Goal: Task Accomplishment & Management: Manage account settings

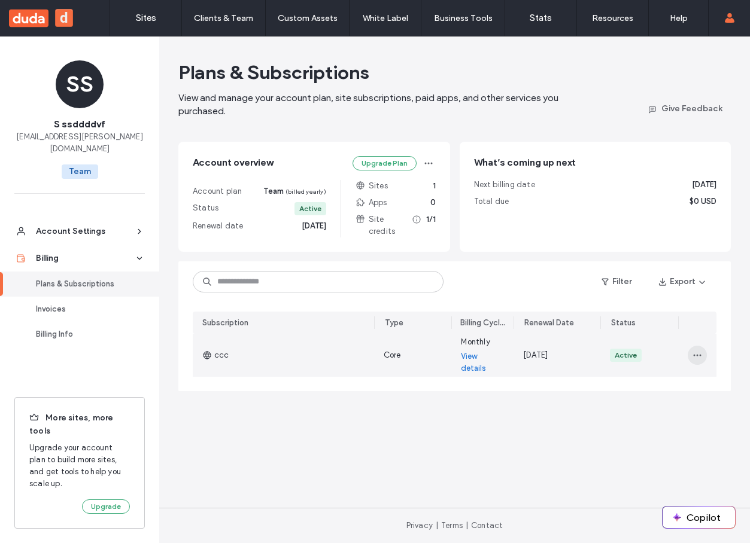
click at [696, 351] on icon "button" at bounding box center [697, 356] width 10 height 10
click at [665, 406] on span "Turn Off Auto Renew" at bounding box center [647, 409] width 77 height 12
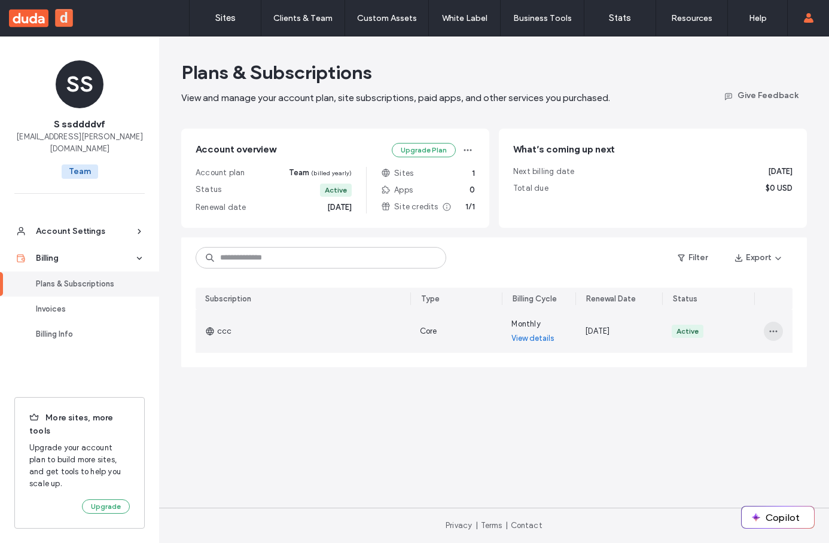
click at [770, 332] on icon "button" at bounding box center [774, 332] width 10 height 10
click at [713, 389] on span "Turn Off Auto Renew" at bounding box center [724, 385] width 77 height 12
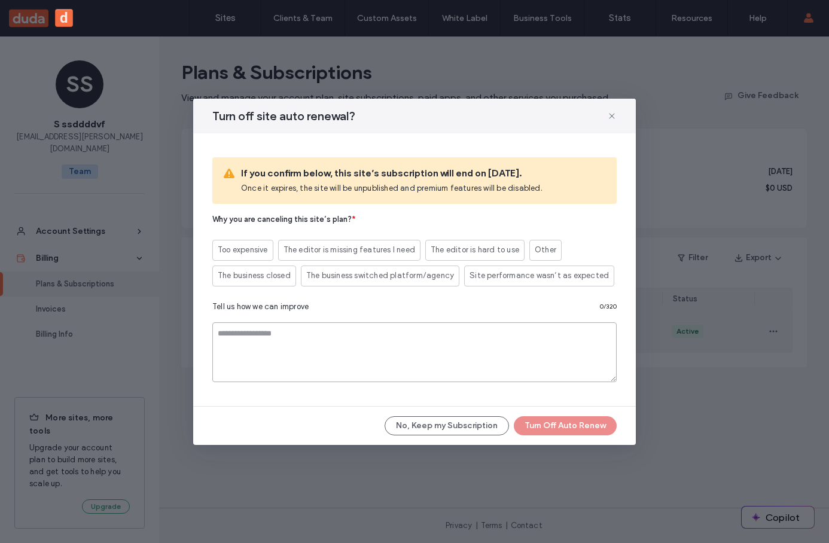
click at [254, 363] on textarea at bounding box center [414, 352] width 404 height 60
type textarea "**********"
click at [335, 294] on div "**********" at bounding box center [414, 298] width 404 height 188
click at [233, 245] on span "Too expensive" at bounding box center [243, 250] width 50 height 12
click at [383, 278] on span "The business switched platform/agency" at bounding box center [380, 276] width 148 height 12
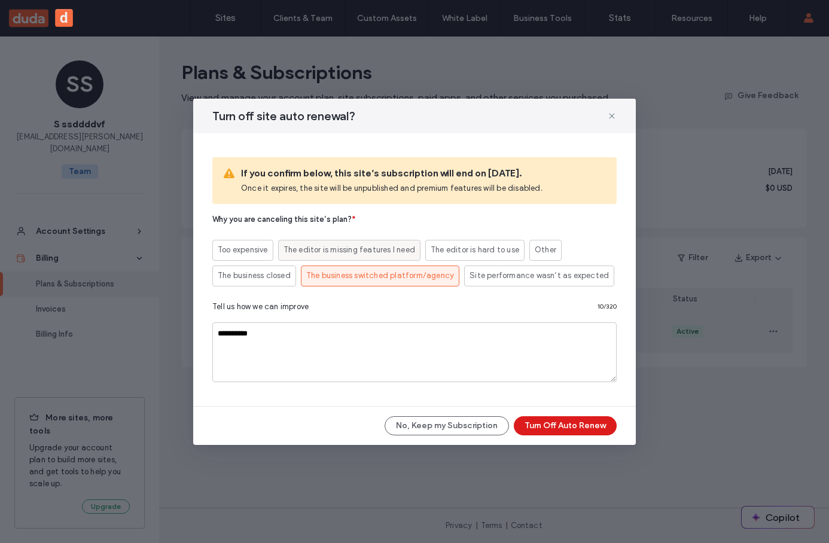
click at [394, 255] on span "The editor is missing features I need" at bounding box center [350, 250] width 132 height 12
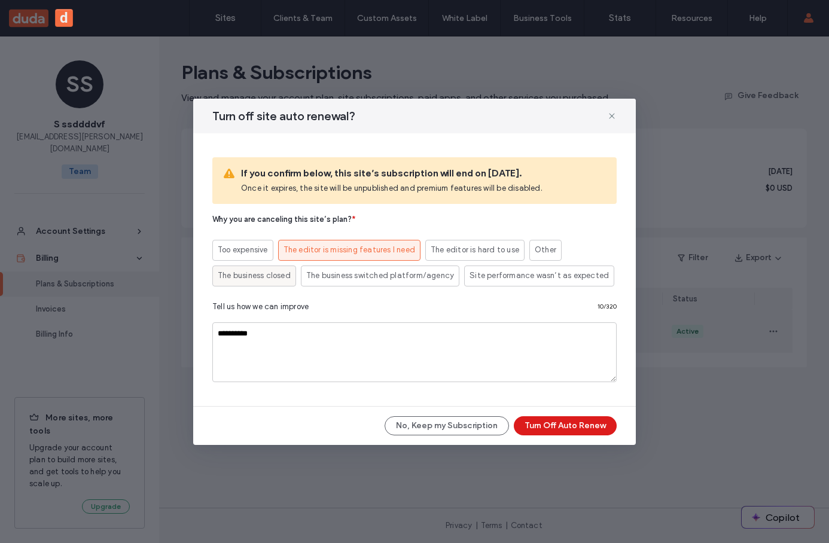
click at [275, 282] on div "The business closed" at bounding box center [254, 276] width 73 height 20
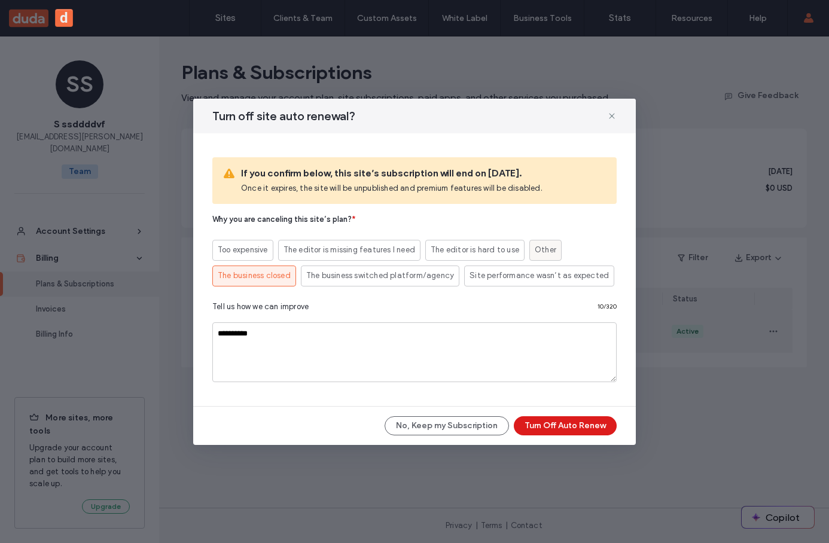
click at [529, 254] on label "Other" at bounding box center [545, 250] width 32 height 21
click at [566, 278] on span "Site performance wasn’t as expected" at bounding box center [539, 276] width 139 height 12
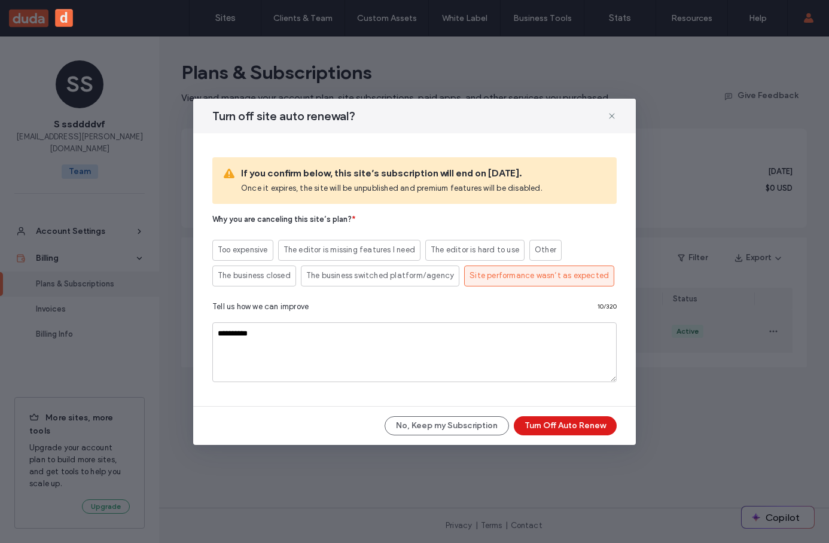
click at [304, 313] on div "Tell us how we can improve 10 / 320" at bounding box center [414, 309] width 404 height 17
click at [294, 307] on span "Tell us how we can improve" at bounding box center [260, 307] width 96 height 12
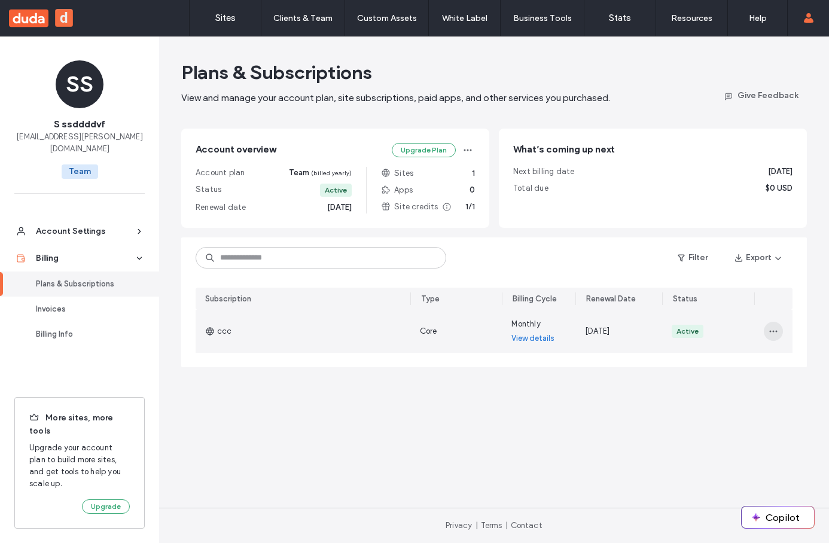
click at [780, 333] on span "button" at bounding box center [773, 331] width 19 height 19
click at [730, 389] on span "Turn Off Auto Renew" at bounding box center [724, 385] width 77 height 12
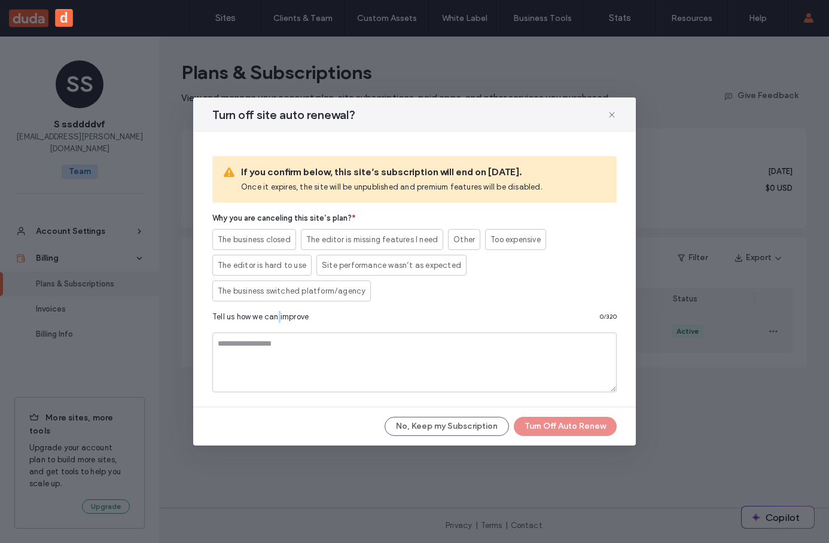
copy span
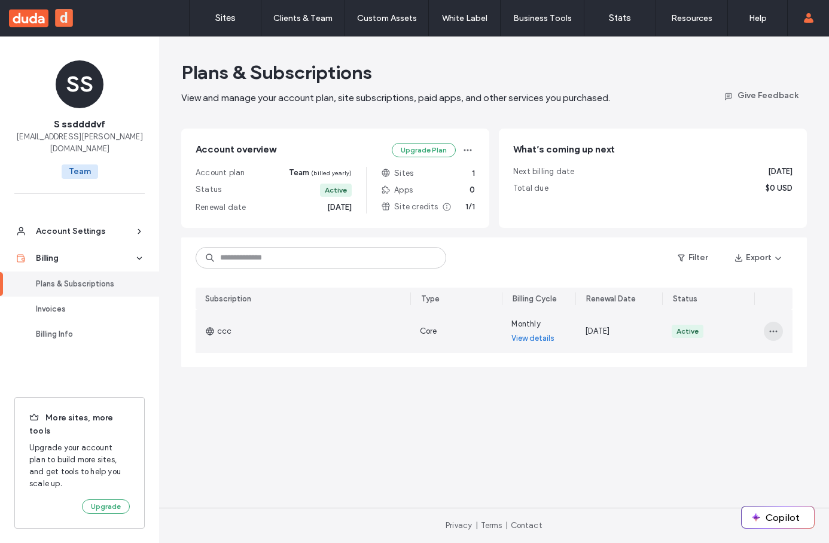
click at [783, 328] on span "button" at bounding box center [773, 331] width 19 height 19
click at [745, 383] on span "Turn Off Auto Renew" at bounding box center [724, 385] width 77 height 12
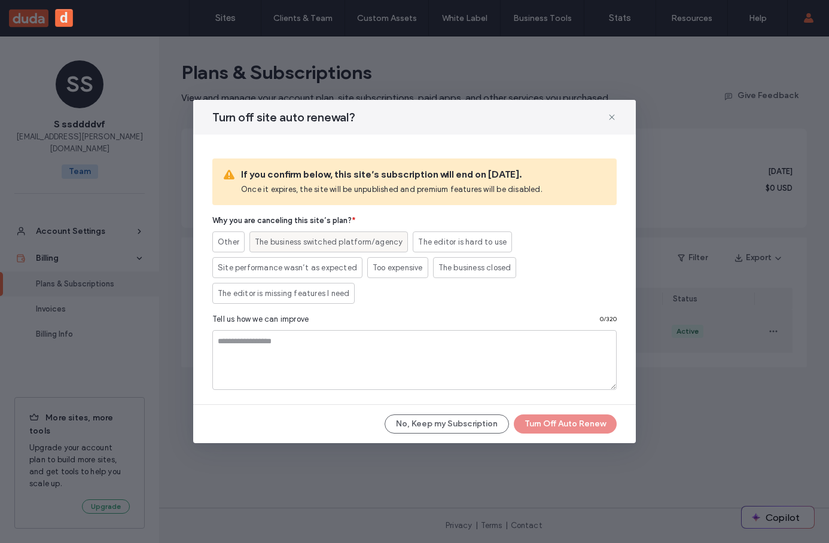
click at [276, 245] on span "The business switched platform/agency" at bounding box center [329, 242] width 148 height 12
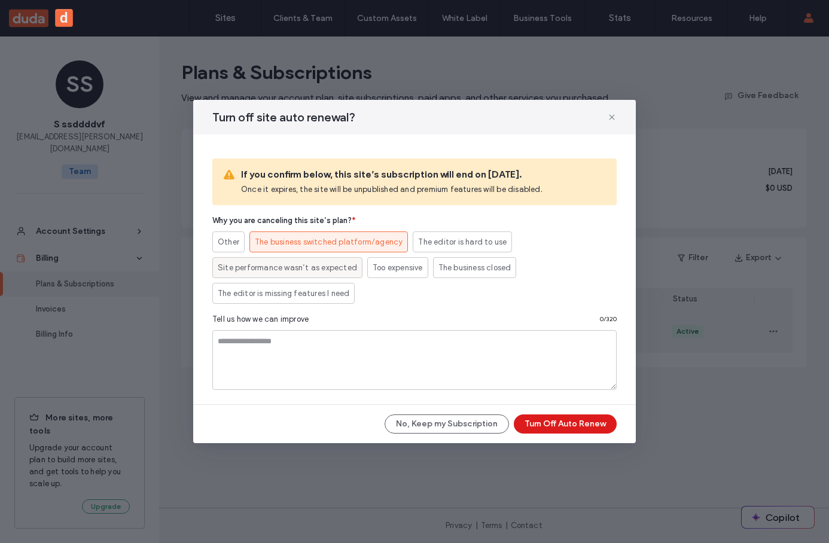
click at [245, 269] on span "Site performance wasn’t as expected" at bounding box center [287, 268] width 139 height 12
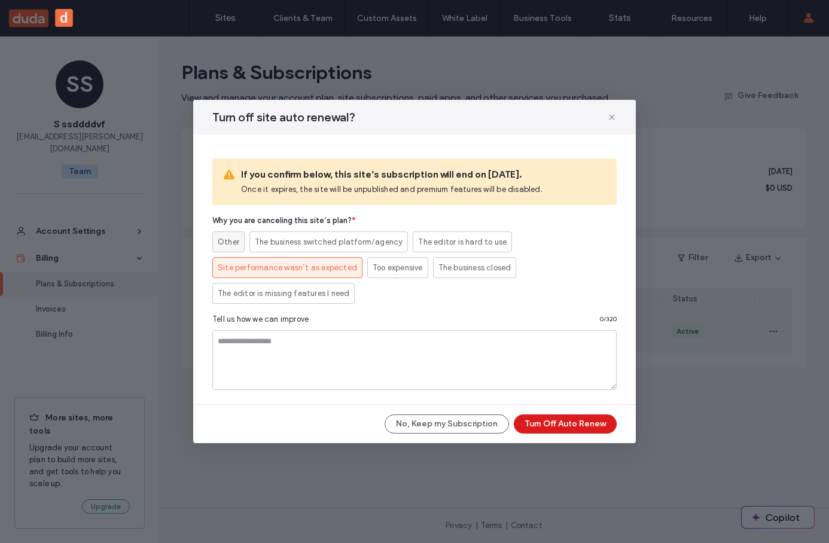
click at [235, 252] on label "Other" at bounding box center [228, 242] width 32 height 21
drag, startPoint x: 268, startPoint y: 285, endPoint x: 267, endPoint y: 300, distance: 14.4
click at [268, 287] on div "The editor is missing features I need" at bounding box center [284, 294] width 132 height 20
click at [367, 267] on label "Too expensive" at bounding box center [397, 267] width 61 height 21
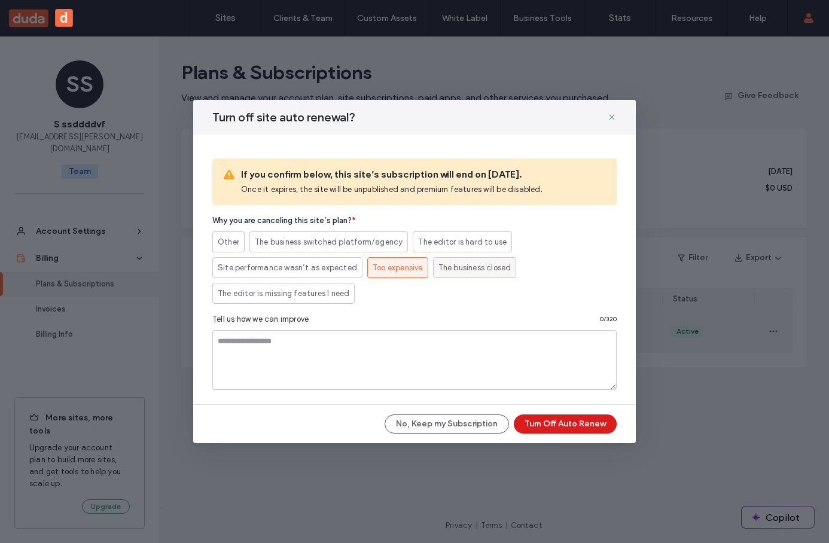
click at [448, 266] on span "The business closed" at bounding box center [475, 268] width 73 height 12
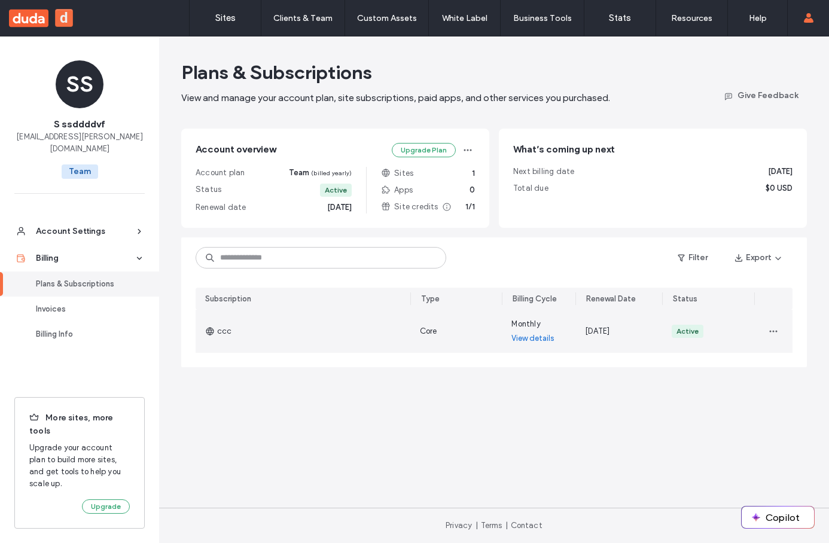
click at [783, 332] on div at bounding box center [773, 331] width 38 height 43
click at [772, 331] on icon "button" at bounding box center [774, 332] width 10 height 10
click at [742, 383] on span "Turn Off Auto Renew" at bounding box center [724, 385] width 77 height 12
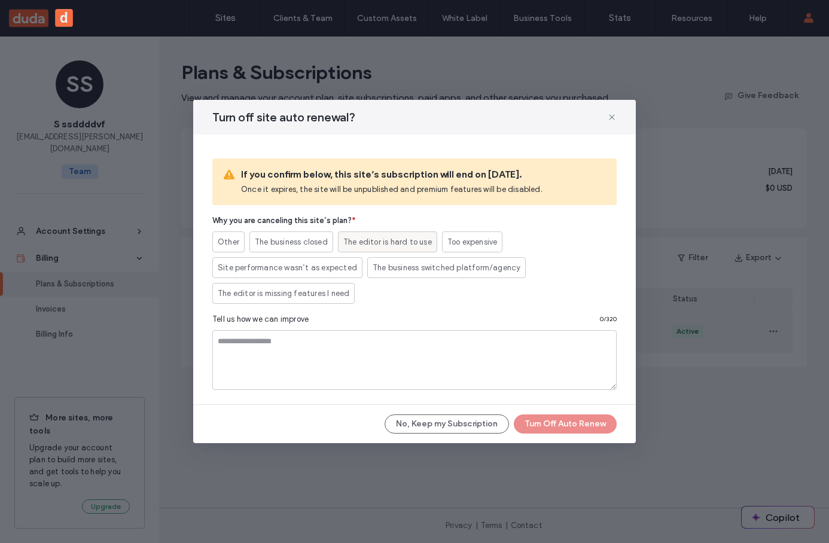
click at [355, 241] on span "The editor is hard to use" at bounding box center [387, 242] width 89 height 12
drag, startPoint x: 279, startPoint y: 272, endPoint x: 279, endPoint y: 279, distance: 7.2
click at [279, 272] on span "Site performance wasn’t as expected" at bounding box center [287, 268] width 139 height 12
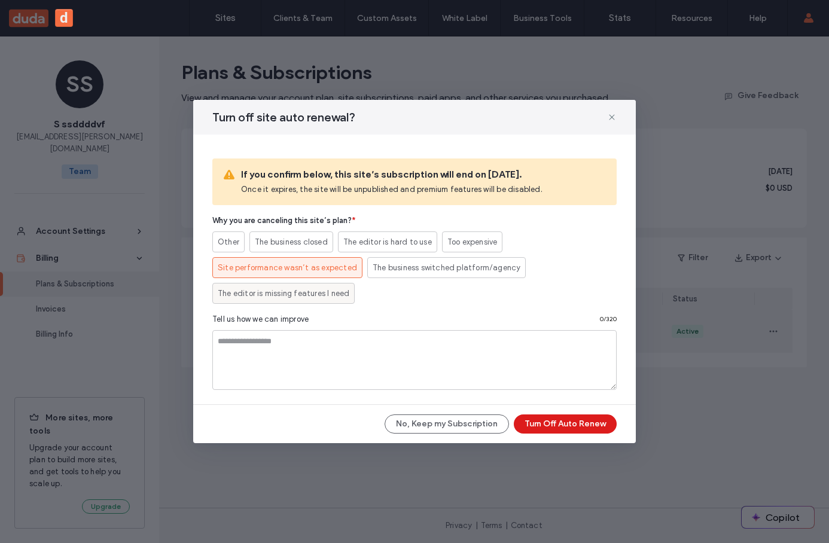
click at [284, 298] on span "The editor is missing features I need" at bounding box center [284, 294] width 132 height 12
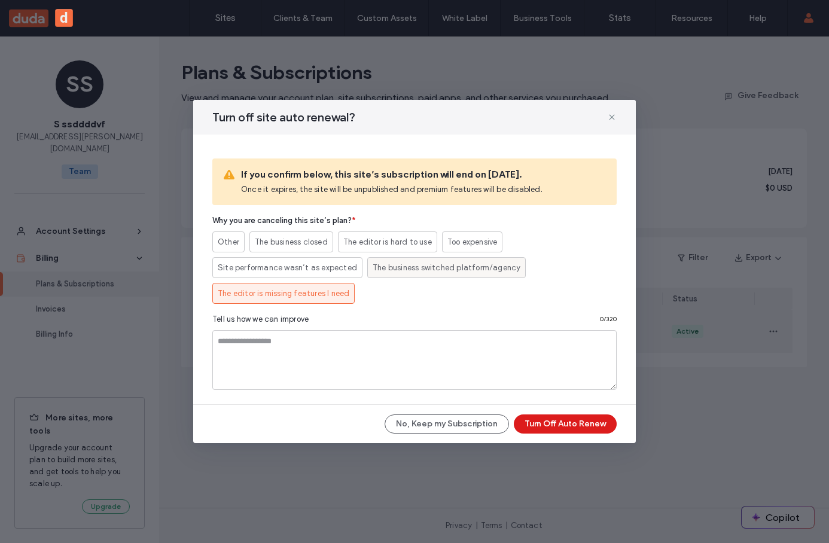
click at [462, 267] on span "The business switched platform/agency" at bounding box center [447, 268] width 148 height 12
